Goal: Task Accomplishment & Management: Use online tool/utility

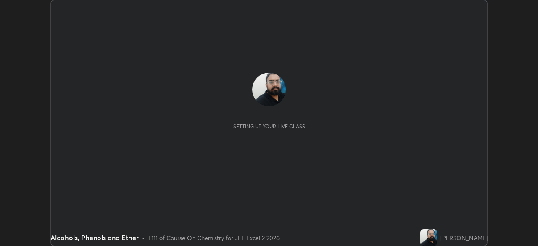
scroll to position [246, 538]
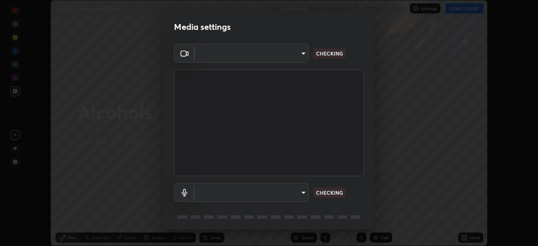
type input "e7f5d75c66a8ec01b6be6c8d9fba877b5f6738b88fd0c20368e9895a02b6f94a"
click at [287, 194] on body "Erase all Alcohols, Phenols and Ether Recording WAS SCHEDULED TO START AT 9:00 …" at bounding box center [269, 123] width 538 height 246
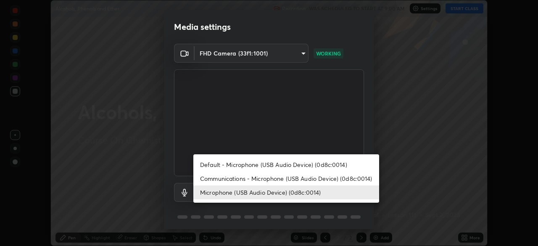
click at [283, 179] on li "Communications - Microphone (USB Audio Device) (0d8c:0014)" at bounding box center [286, 179] width 186 height 14
type input "communications"
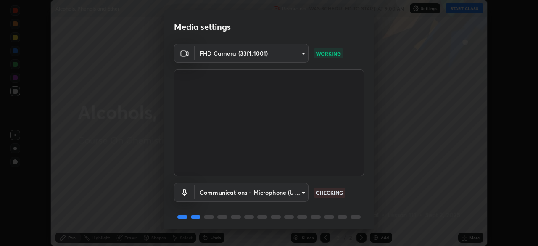
scroll to position [30, 0]
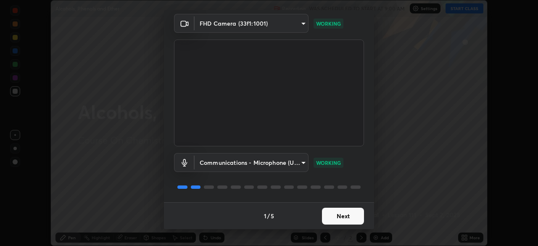
click at [331, 216] on button "Next" at bounding box center [343, 216] width 42 height 17
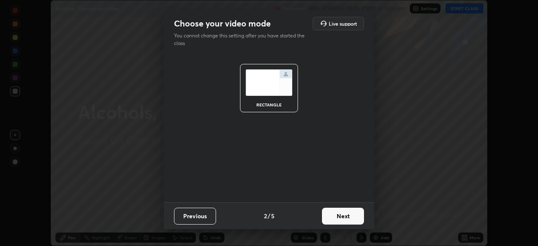
scroll to position [0, 0]
click at [333, 217] on button "Next" at bounding box center [343, 216] width 42 height 17
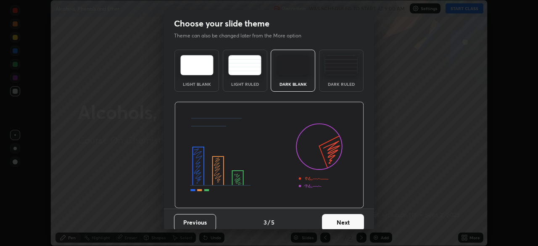
click at [336, 218] on button "Next" at bounding box center [343, 222] width 42 height 17
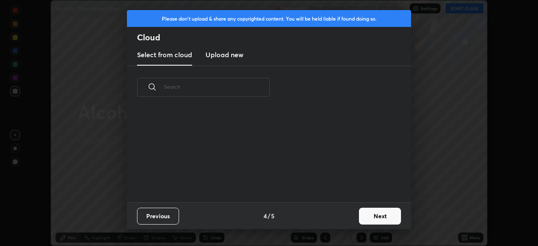
click at [343, 218] on div "Previous 4 / 5 Next" at bounding box center [269, 215] width 284 height 27
click at [375, 214] on button "Next" at bounding box center [380, 216] width 42 height 17
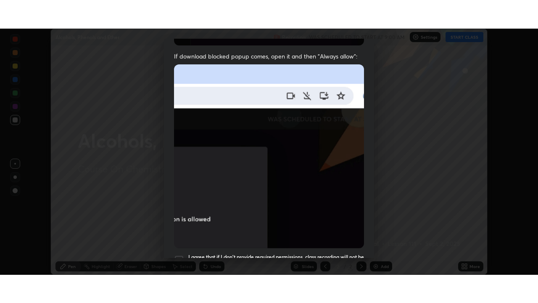
scroll to position [201, 0]
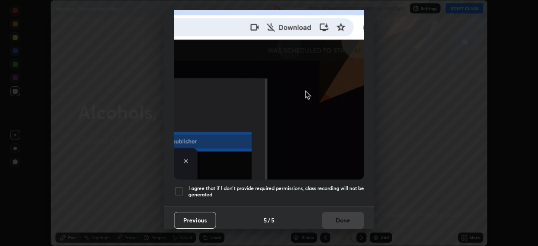
click at [180, 187] on div at bounding box center [179, 191] width 10 height 10
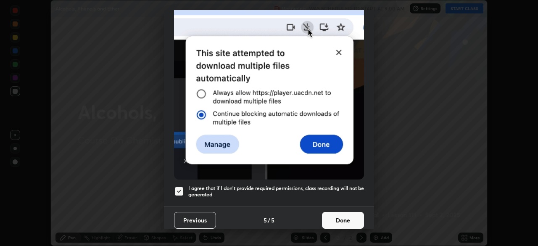
click at [336, 214] on button "Done" at bounding box center [343, 220] width 42 height 17
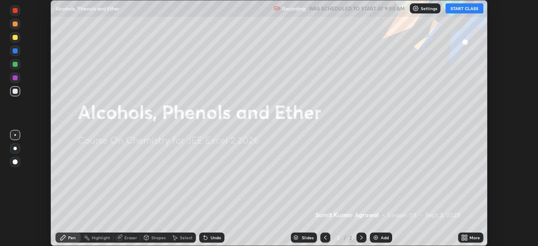
click at [460, 10] on button "START CLASS" at bounding box center [465, 8] width 38 height 10
click at [467, 238] on icon at bounding box center [464, 237] width 7 height 7
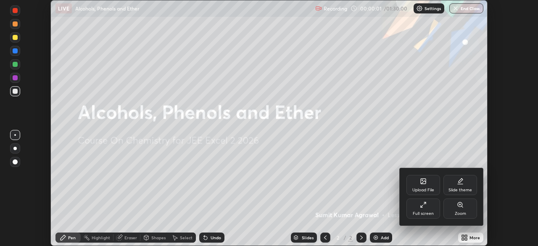
click at [418, 209] on div "Full screen" at bounding box center [424, 209] width 34 height 20
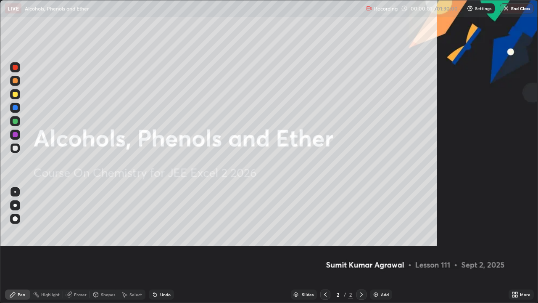
scroll to position [303, 538]
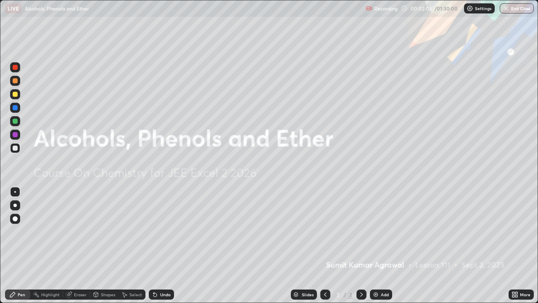
click at [380, 246] on div "Add" at bounding box center [381, 294] width 22 height 10
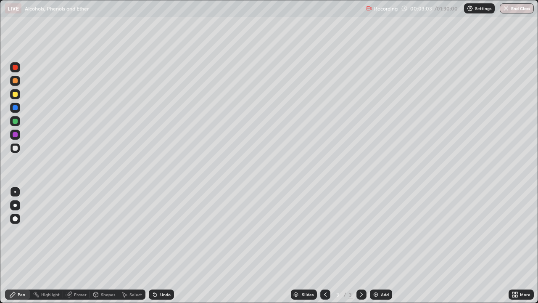
click at [169, 246] on div "Undo" at bounding box center [165, 294] width 11 height 4
click at [167, 246] on div "Undo" at bounding box center [165, 294] width 11 height 4
click at [84, 246] on div "Eraser" at bounding box center [80, 294] width 13 height 4
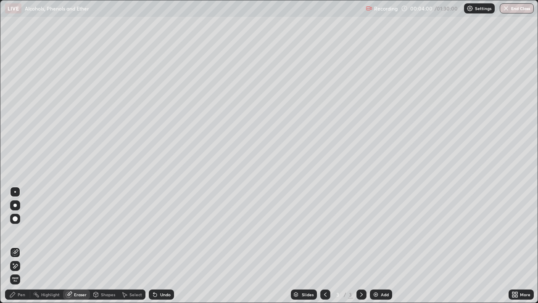
click at [17, 246] on div "Pen" at bounding box center [17, 294] width 25 height 10
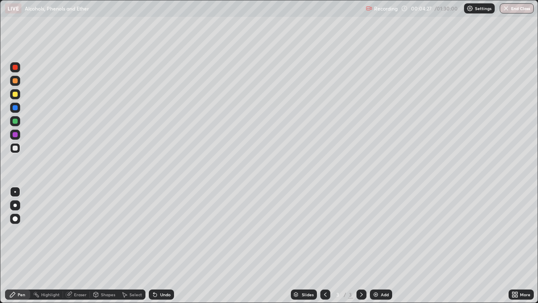
click at [168, 246] on div "Undo" at bounding box center [165, 294] width 11 height 4
click at [161, 246] on div "Undo" at bounding box center [165, 294] width 11 height 4
click at [162, 246] on div "Undo" at bounding box center [165, 294] width 11 height 4
click at [163, 246] on div "Undo" at bounding box center [161, 294] width 25 height 10
click at [380, 246] on div "Add" at bounding box center [381, 294] width 22 height 10
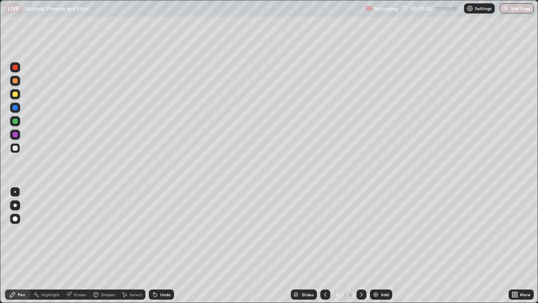
click at [165, 246] on div "Undo" at bounding box center [165, 294] width 11 height 4
click at [167, 246] on div "Undo" at bounding box center [161, 294] width 25 height 10
click at [168, 246] on div "Undo" at bounding box center [161, 294] width 25 height 10
click at [81, 246] on div "Eraser" at bounding box center [80, 294] width 13 height 4
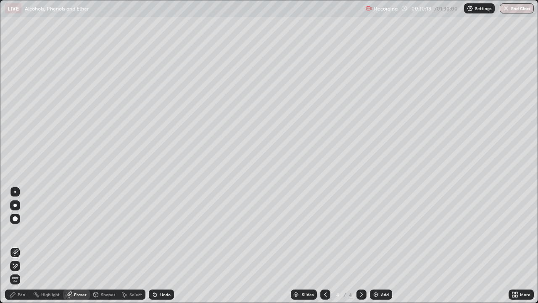
click at [15, 246] on icon at bounding box center [12, 294] width 5 height 5
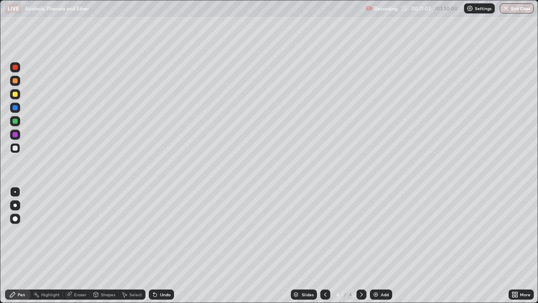
click at [163, 246] on div "Undo" at bounding box center [161, 294] width 25 height 10
click at [165, 246] on div "Undo" at bounding box center [165, 294] width 11 height 4
click at [167, 246] on div "Undo" at bounding box center [165, 294] width 11 height 4
click at [164, 246] on div "Undo" at bounding box center [161, 294] width 25 height 10
click at [159, 246] on div "Undo" at bounding box center [161, 294] width 25 height 10
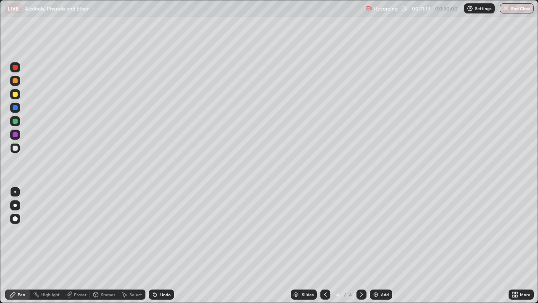
click at [161, 246] on div "Undo" at bounding box center [165, 294] width 11 height 4
click at [160, 246] on div "Undo" at bounding box center [165, 294] width 11 height 4
click at [159, 246] on div "Undo" at bounding box center [161, 294] width 25 height 10
click at [163, 246] on div "Undo" at bounding box center [165, 294] width 11 height 4
click at [163, 246] on div "Undo" at bounding box center [161, 294] width 25 height 10
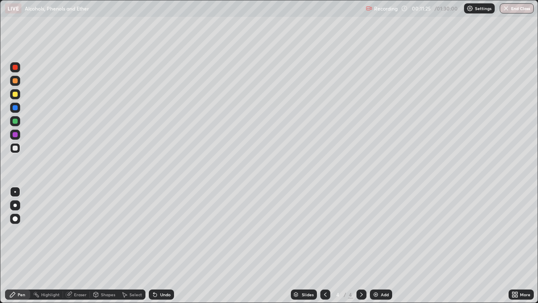
click at [162, 246] on div "Undo" at bounding box center [161, 294] width 25 height 10
click at [161, 246] on div "Undo" at bounding box center [161, 294] width 25 height 10
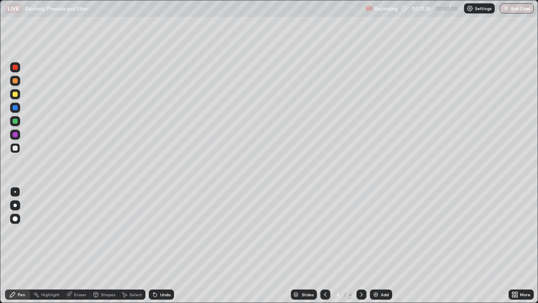
click at [161, 246] on div "Undo" at bounding box center [161, 294] width 25 height 10
click at [160, 246] on div "Undo" at bounding box center [161, 294] width 25 height 10
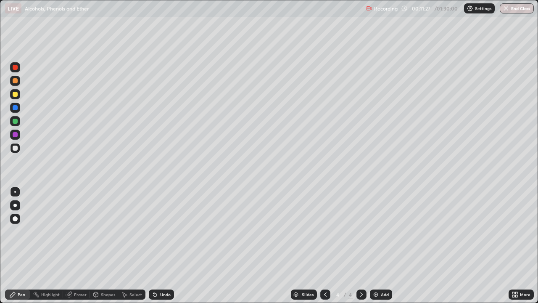
click at [161, 246] on div "Undo" at bounding box center [161, 294] width 25 height 10
click at [158, 246] on div "Undo" at bounding box center [161, 294] width 25 height 10
click at [380, 246] on div "Add" at bounding box center [381, 294] width 22 height 10
click at [162, 246] on div "Undo" at bounding box center [165, 294] width 11 height 4
click at [325, 246] on icon at bounding box center [325, 294] width 7 height 7
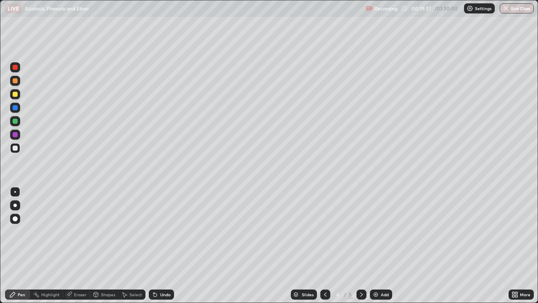
click at [324, 246] on icon at bounding box center [325, 294] width 3 height 4
click at [362, 246] on icon at bounding box center [361, 294] width 3 height 4
click at [361, 246] on icon at bounding box center [361, 294] width 7 height 7
click at [74, 246] on div "Eraser" at bounding box center [80, 294] width 13 height 4
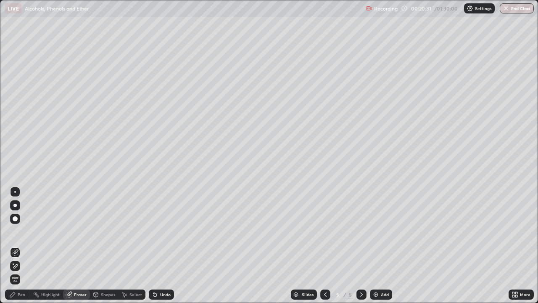
click at [27, 246] on div "Pen" at bounding box center [17, 294] width 25 height 10
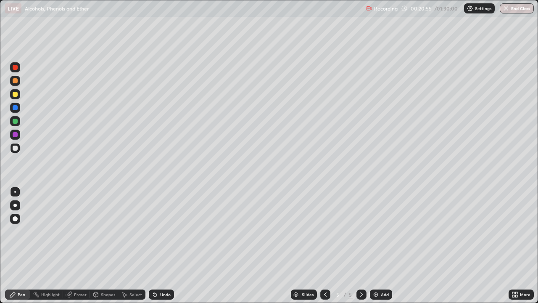
click at [161, 246] on div "Undo" at bounding box center [165, 294] width 11 height 4
click at [162, 246] on div "Undo" at bounding box center [165, 294] width 11 height 4
click at [157, 246] on icon at bounding box center [155, 294] width 7 height 7
click at [324, 246] on icon at bounding box center [325, 294] width 7 height 7
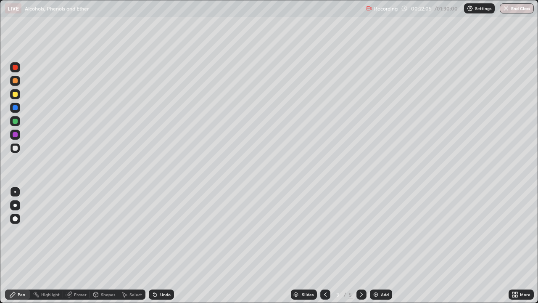
click at [360, 246] on icon at bounding box center [361, 294] width 3 height 4
click at [361, 246] on icon at bounding box center [361, 294] width 7 height 7
click at [362, 246] on icon at bounding box center [361, 294] width 7 height 7
click at [77, 246] on div "Eraser" at bounding box center [80, 294] width 13 height 4
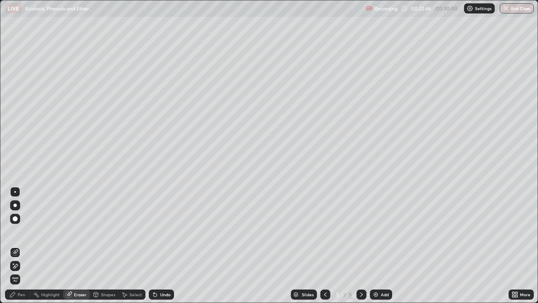
click at [19, 246] on div "Pen" at bounding box center [22, 294] width 8 height 4
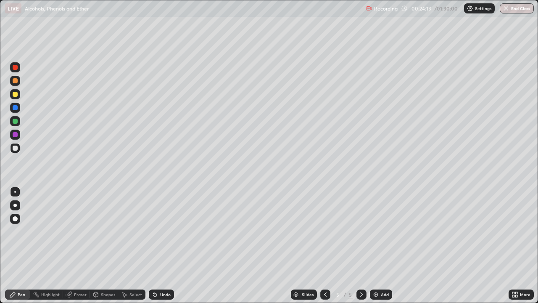
click at [383, 246] on div "Add" at bounding box center [385, 294] width 8 height 4
click at [156, 246] on div "Undo" at bounding box center [161, 294] width 25 height 10
click at [158, 246] on div "Undo" at bounding box center [161, 294] width 25 height 10
click at [83, 246] on div "Eraser" at bounding box center [80, 294] width 13 height 4
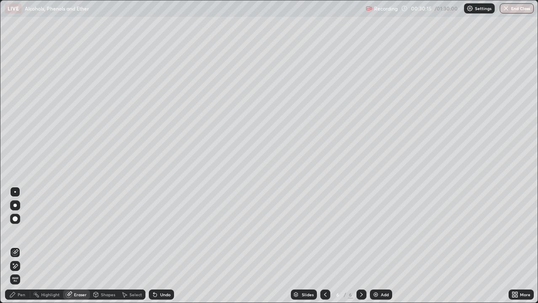
click at [17, 246] on div "Pen" at bounding box center [17, 294] width 25 height 10
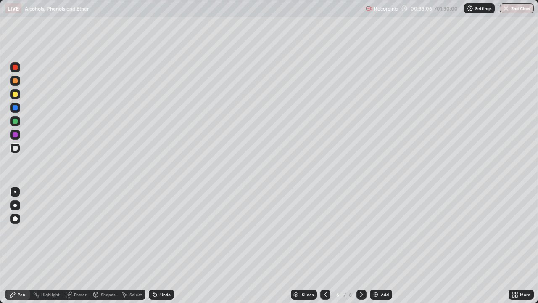
click at [165, 246] on div "Undo" at bounding box center [165, 294] width 11 height 4
click at [76, 246] on div "Eraser" at bounding box center [80, 294] width 13 height 4
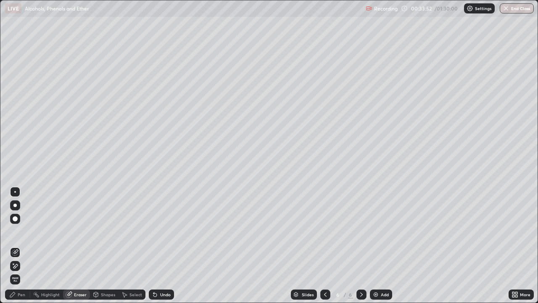
click at [22, 246] on div "Pen" at bounding box center [22, 294] width 8 height 4
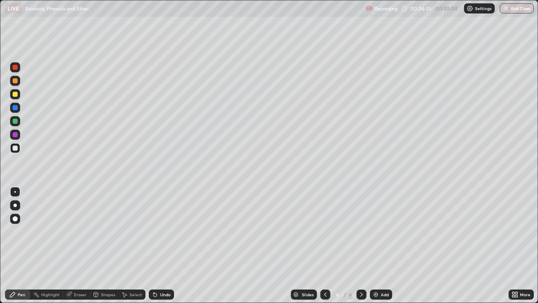
click at [377, 246] on img at bounding box center [376, 294] width 7 height 7
click at [168, 246] on div "Undo" at bounding box center [160, 294] width 29 height 17
click at [158, 246] on div "Undo" at bounding box center [160, 294] width 29 height 17
click at [164, 246] on div "Undo" at bounding box center [161, 294] width 25 height 10
click at [168, 246] on div "Undo" at bounding box center [165, 294] width 11 height 4
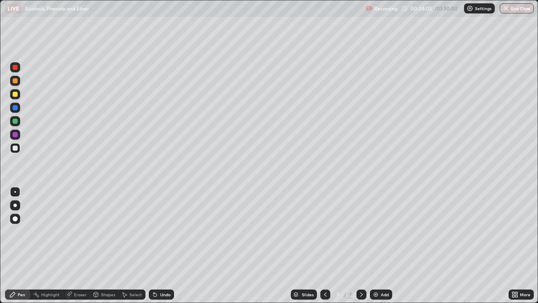
click at [167, 246] on div "Undo" at bounding box center [165, 294] width 11 height 4
click at [326, 246] on icon at bounding box center [325, 294] width 7 height 7
click at [323, 246] on icon at bounding box center [325, 294] width 7 height 7
click at [160, 246] on div "Undo" at bounding box center [165, 294] width 11 height 4
click at [166, 246] on div "Undo" at bounding box center [165, 294] width 11 height 4
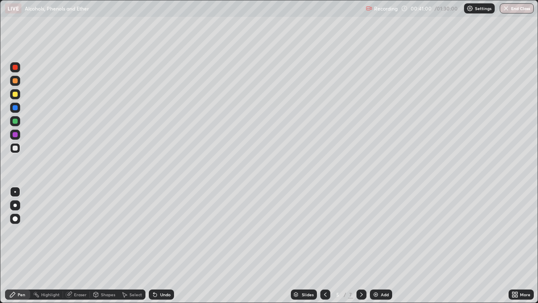
click at [168, 246] on div "Undo" at bounding box center [165, 294] width 11 height 4
click at [169, 246] on div "Undo" at bounding box center [161, 294] width 25 height 10
click at [166, 246] on div "Undo" at bounding box center [161, 294] width 25 height 10
click at [161, 246] on div "Undo" at bounding box center [165, 294] width 11 height 4
click at [160, 246] on div "Undo" at bounding box center [165, 294] width 11 height 4
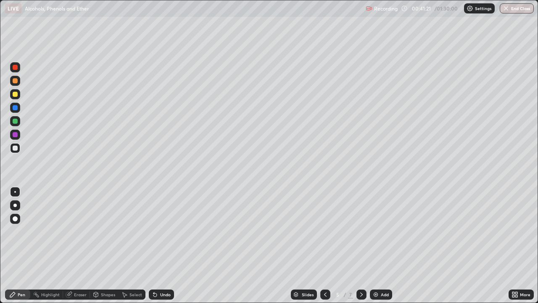
click at [160, 246] on div "Undo" at bounding box center [165, 294] width 11 height 4
click at [162, 246] on div "Undo" at bounding box center [165, 294] width 11 height 4
click at [168, 246] on div "Undo" at bounding box center [161, 294] width 25 height 10
click at [82, 246] on div "Eraser" at bounding box center [76, 294] width 27 height 10
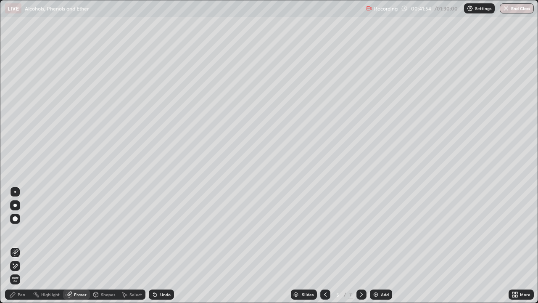
click at [21, 246] on div "Pen" at bounding box center [22, 294] width 8 height 4
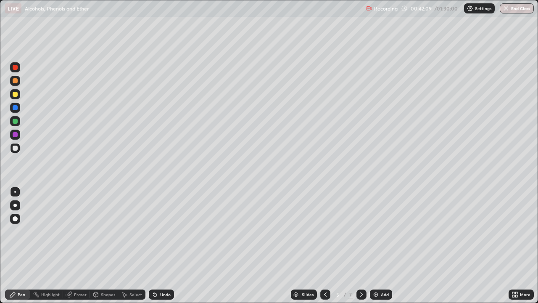
click at [160, 246] on div "Undo" at bounding box center [165, 294] width 11 height 4
click at [161, 246] on div "Undo" at bounding box center [165, 294] width 11 height 4
click at [361, 246] on icon at bounding box center [361, 294] width 7 height 7
click at [359, 246] on icon at bounding box center [361, 294] width 7 height 7
click at [358, 246] on div at bounding box center [362, 294] width 10 height 10
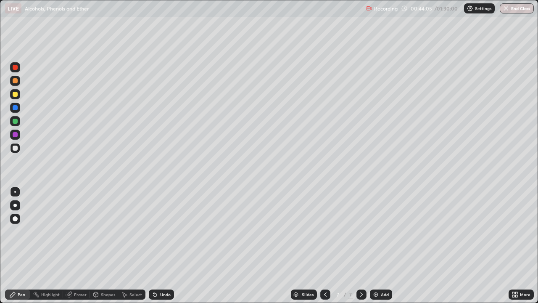
click at [156, 246] on icon at bounding box center [155, 294] width 7 height 7
click at [160, 246] on div "Undo" at bounding box center [165, 294] width 11 height 4
click at [162, 246] on div "Undo" at bounding box center [165, 294] width 11 height 4
click at [160, 246] on div "Undo" at bounding box center [165, 294] width 11 height 4
click at [154, 246] on icon at bounding box center [155, 294] width 3 height 3
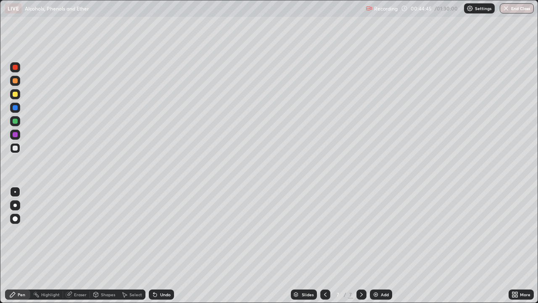
click at [154, 246] on icon at bounding box center [155, 294] width 3 height 3
click at [157, 246] on div "Undo" at bounding box center [161, 294] width 25 height 10
click at [160, 246] on div "Undo" at bounding box center [165, 294] width 11 height 4
click at [161, 246] on div "Undo" at bounding box center [165, 294] width 11 height 4
click at [162, 246] on div "Undo" at bounding box center [161, 294] width 25 height 10
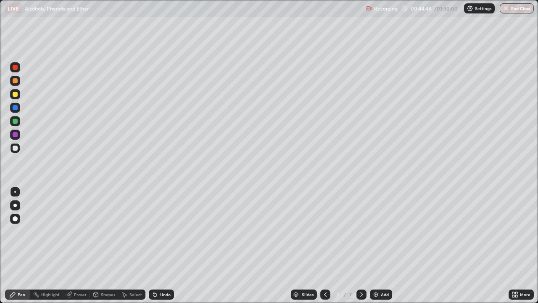
click at [162, 246] on div "Undo" at bounding box center [165, 294] width 11 height 4
click at [161, 246] on div "Undo" at bounding box center [165, 294] width 11 height 4
click at [162, 246] on div "Undo" at bounding box center [165, 294] width 11 height 4
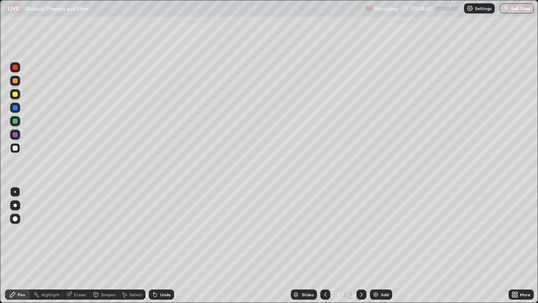
click at [164, 246] on div "Undo" at bounding box center [165, 294] width 11 height 4
click at [165, 246] on div "Undo" at bounding box center [165, 294] width 11 height 4
click at [164, 246] on div "Undo" at bounding box center [165, 294] width 11 height 4
click at [163, 246] on div "Undo" at bounding box center [165, 294] width 11 height 4
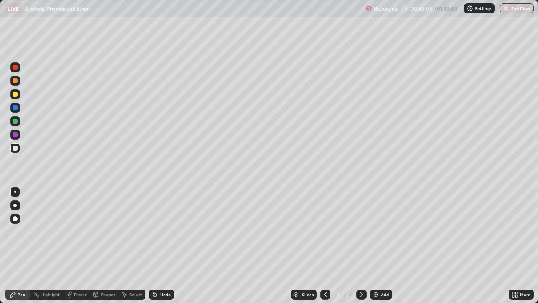
click at [172, 246] on div "Undo" at bounding box center [161, 294] width 25 height 10
click at [169, 246] on div "Undo" at bounding box center [161, 294] width 25 height 10
click at [164, 246] on div "Undo" at bounding box center [165, 294] width 11 height 4
click at [165, 246] on div "Undo" at bounding box center [165, 294] width 11 height 4
click at [377, 246] on img at bounding box center [376, 294] width 7 height 7
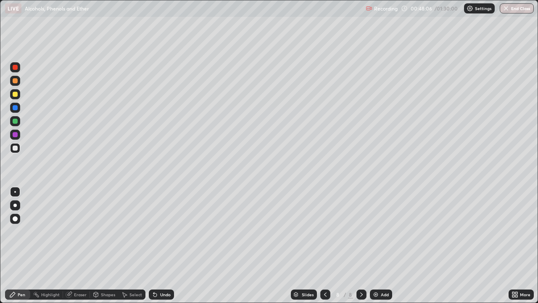
click at [164, 246] on div "Undo" at bounding box center [165, 294] width 11 height 4
click at [381, 246] on div "Add" at bounding box center [385, 294] width 8 height 4
click at [156, 246] on icon at bounding box center [155, 294] width 7 height 7
click at [162, 246] on div "Undo" at bounding box center [161, 294] width 25 height 10
click at [158, 246] on div "Undo" at bounding box center [161, 294] width 25 height 10
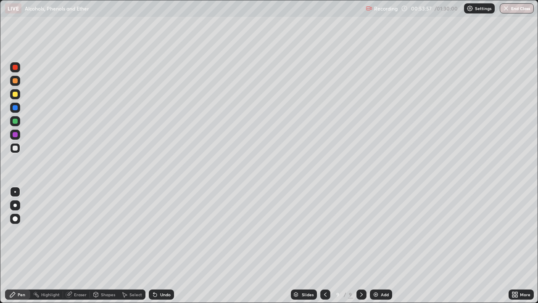
click at [158, 246] on div "Undo" at bounding box center [161, 294] width 25 height 10
click at [160, 246] on div "Undo" at bounding box center [161, 294] width 25 height 10
click at [164, 246] on div "Undo" at bounding box center [161, 294] width 25 height 10
click at [168, 246] on div "Undo" at bounding box center [161, 294] width 25 height 10
click at [513, 12] on button "End Class" at bounding box center [517, 8] width 34 height 10
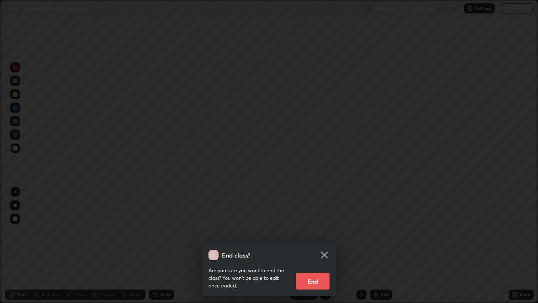
click at [320, 246] on button "End" at bounding box center [313, 281] width 34 height 17
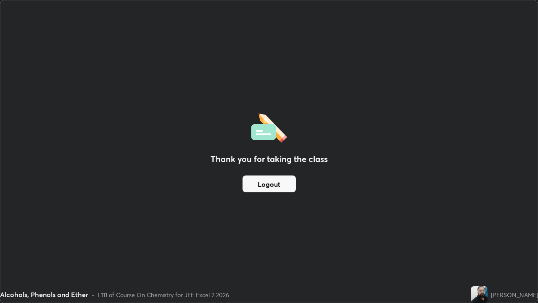
click at [275, 187] on button "Logout" at bounding box center [269, 183] width 53 height 17
